Goal: Task Accomplishment & Management: Use online tool/utility

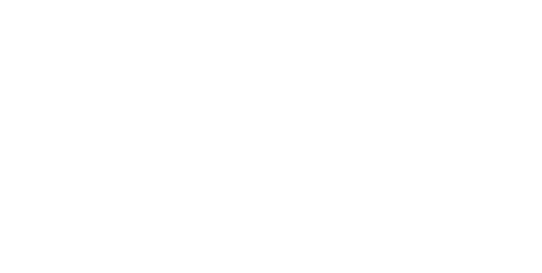
scroll to position [351, 0]
click at [89, 75] on div "Collaborate" at bounding box center [71, 74] width 33 height 8
click at [78, 117] on div "Tracking" at bounding box center [66, 117] width 23 height 8
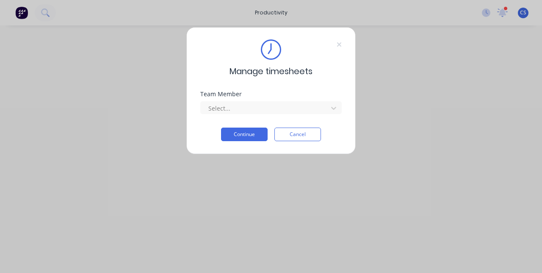
click at [328, 61] on div "Manage timesheets" at bounding box center [270, 58] width 141 height 38
click at [338, 31] on div "Manage timesheets Team Member Select... Continue Cancel" at bounding box center [270, 90] width 169 height 127
click at [15, 13] on div "Manage timesheets Team Member Select... Continue Cancel" at bounding box center [271, 136] width 542 height 273
click at [353, 41] on div "Manage timesheets Team Member Select... Continue Cancel" at bounding box center [270, 90] width 169 height 127
click at [341, 44] on icon at bounding box center [339, 44] width 5 height 7
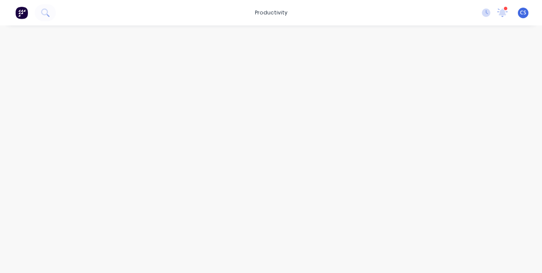
click at [21, 15] on img at bounding box center [21, 12] width 13 height 13
click at [89, 72] on div "Collaborate" at bounding box center [71, 74] width 33 height 8
click at [112, 112] on button "Tracking" at bounding box center [72, 116] width 80 height 21
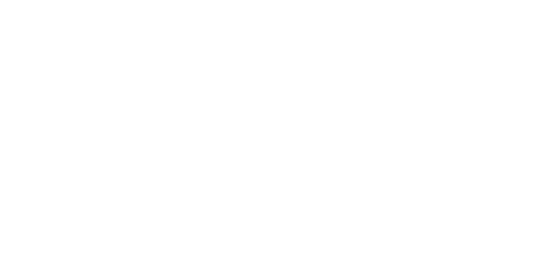
click at [89, 73] on div "Collaborate" at bounding box center [71, 74] width 33 height 8
